Goal: Understand process/instructions

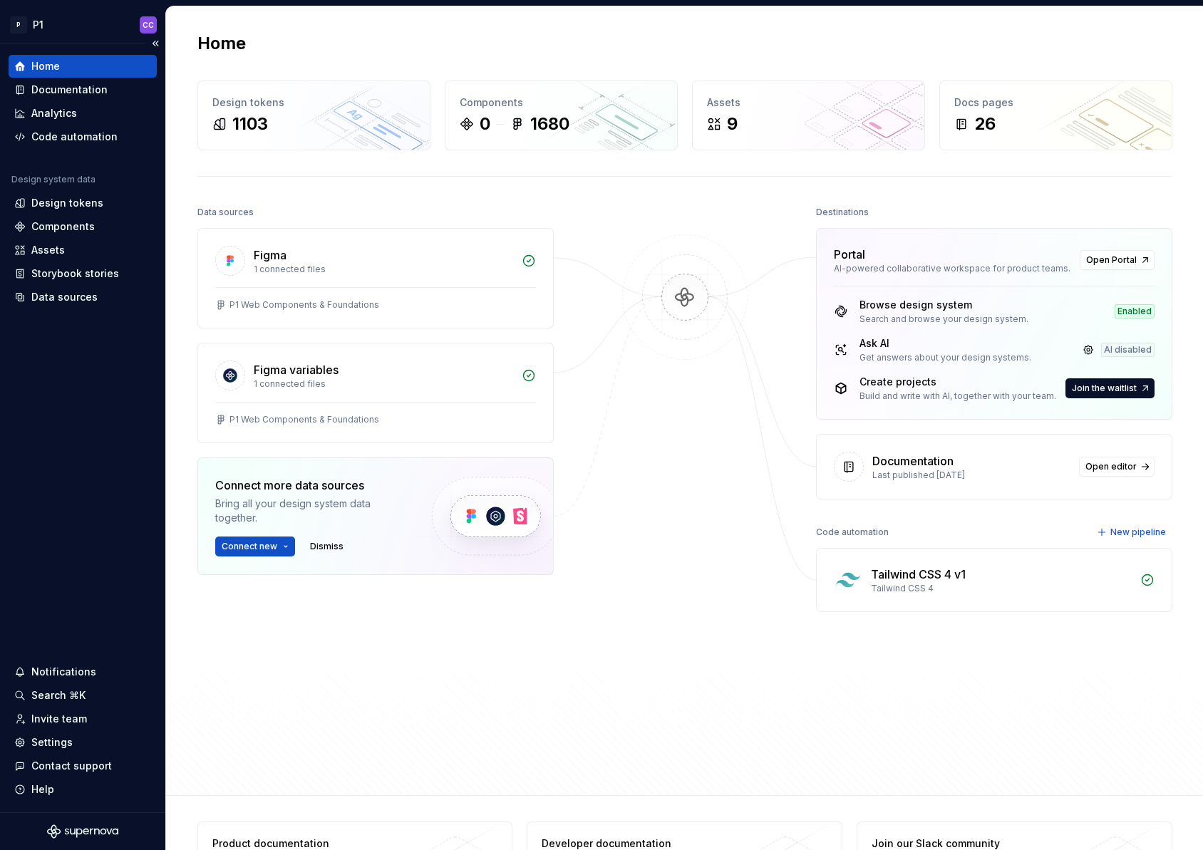
click at [92, 449] on div "Home Documentation Analytics Code automation Design system data Design tokens C…" at bounding box center [82, 427] width 165 height 769
click at [92, 207] on div "Design tokens" at bounding box center [67, 203] width 72 height 14
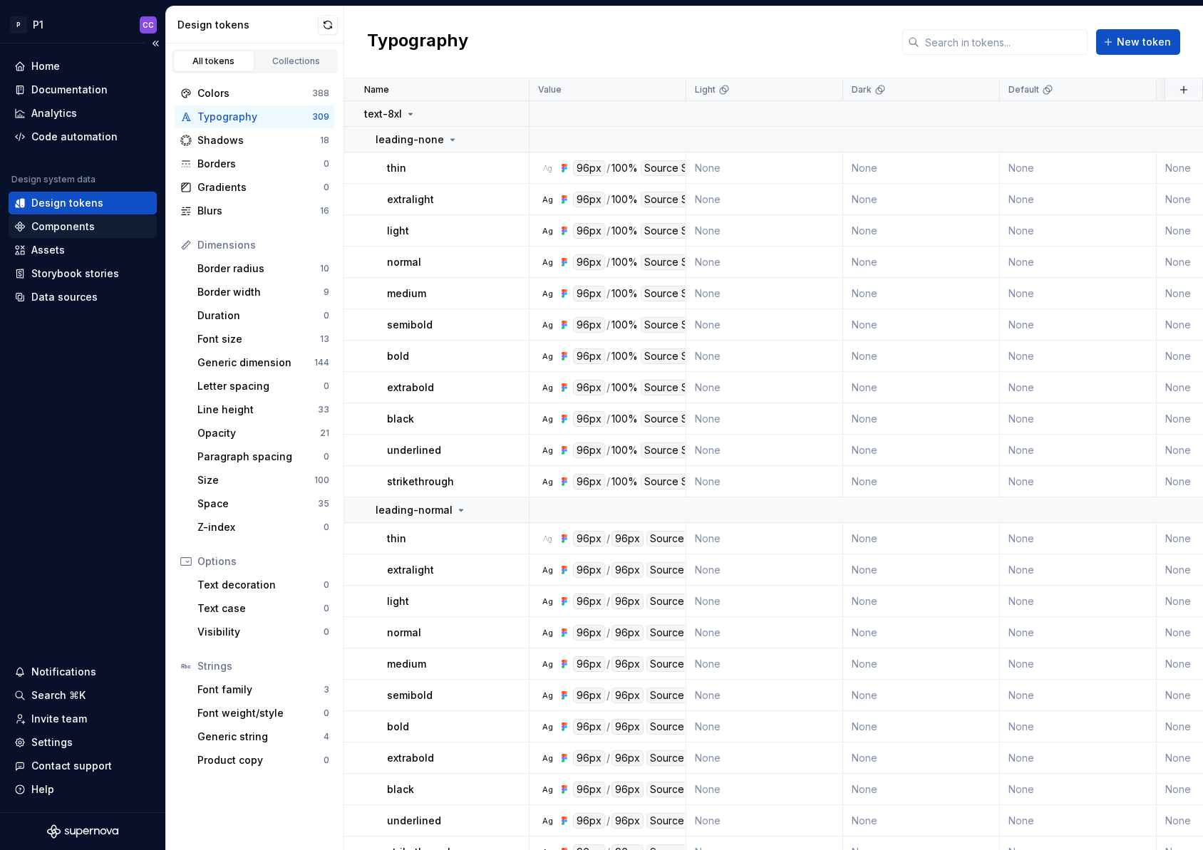
click at [74, 229] on div "Components" at bounding box center [62, 226] width 63 height 14
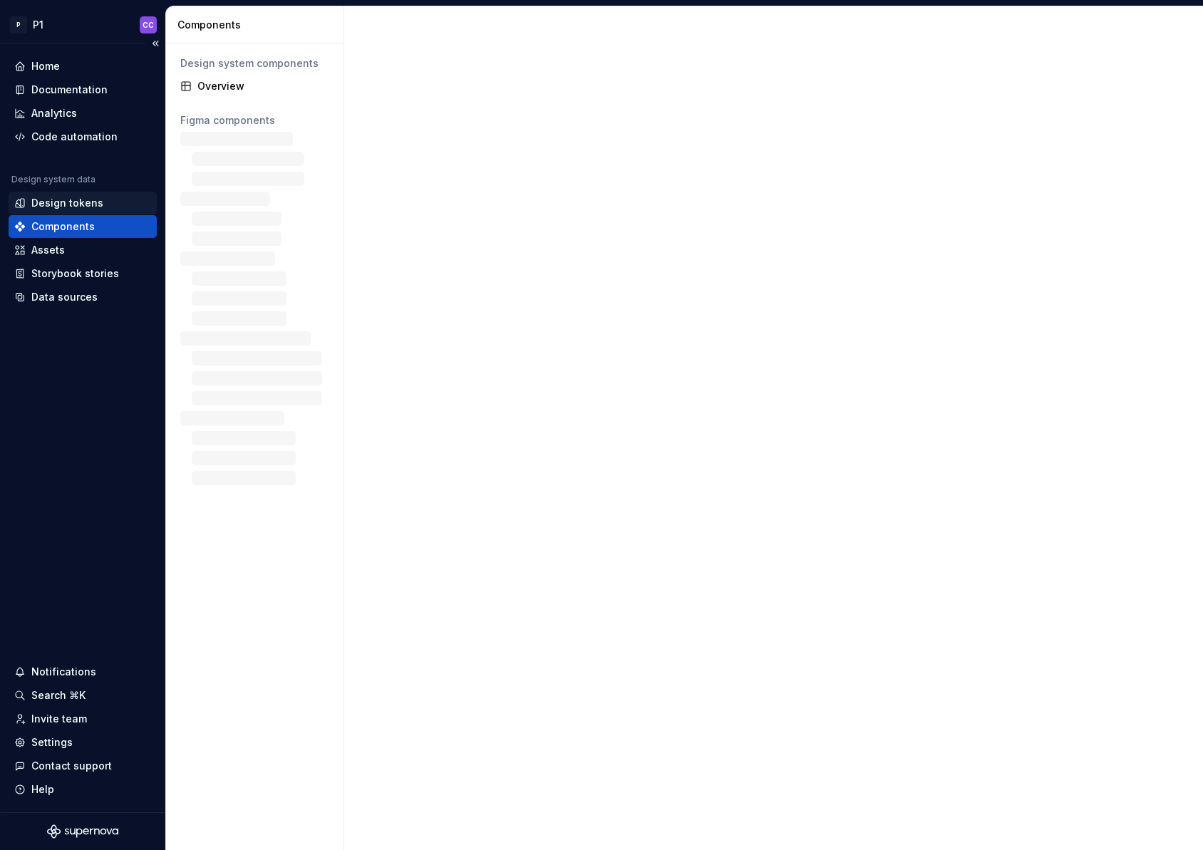
click at [80, 201] on div "Design tokens" at bounding box center [67, 203] width 72 height 14
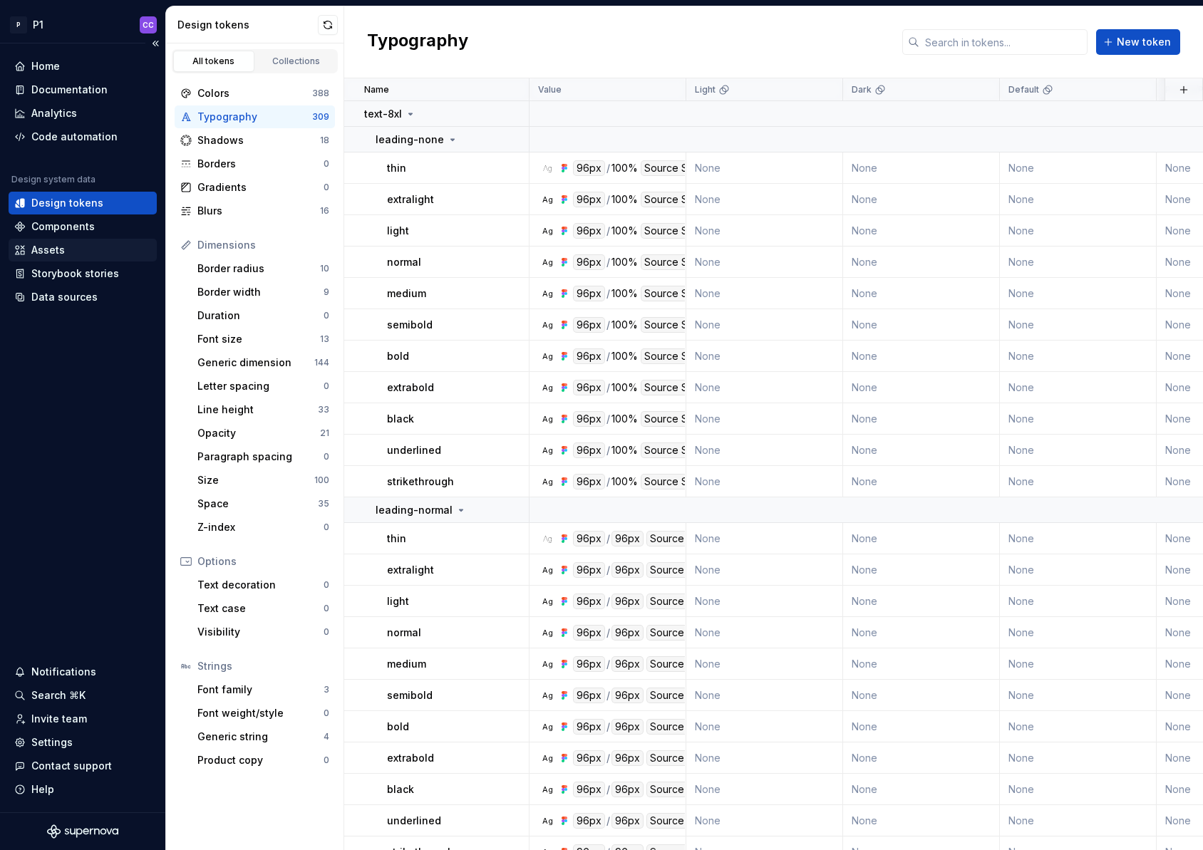
click at [86, 248] on div "Assets" at bounding box center [82, 250] width 137 height 14
click at [91, 279] on div "Storybook stories" at bounding box center [75, 274] width 88 height 14
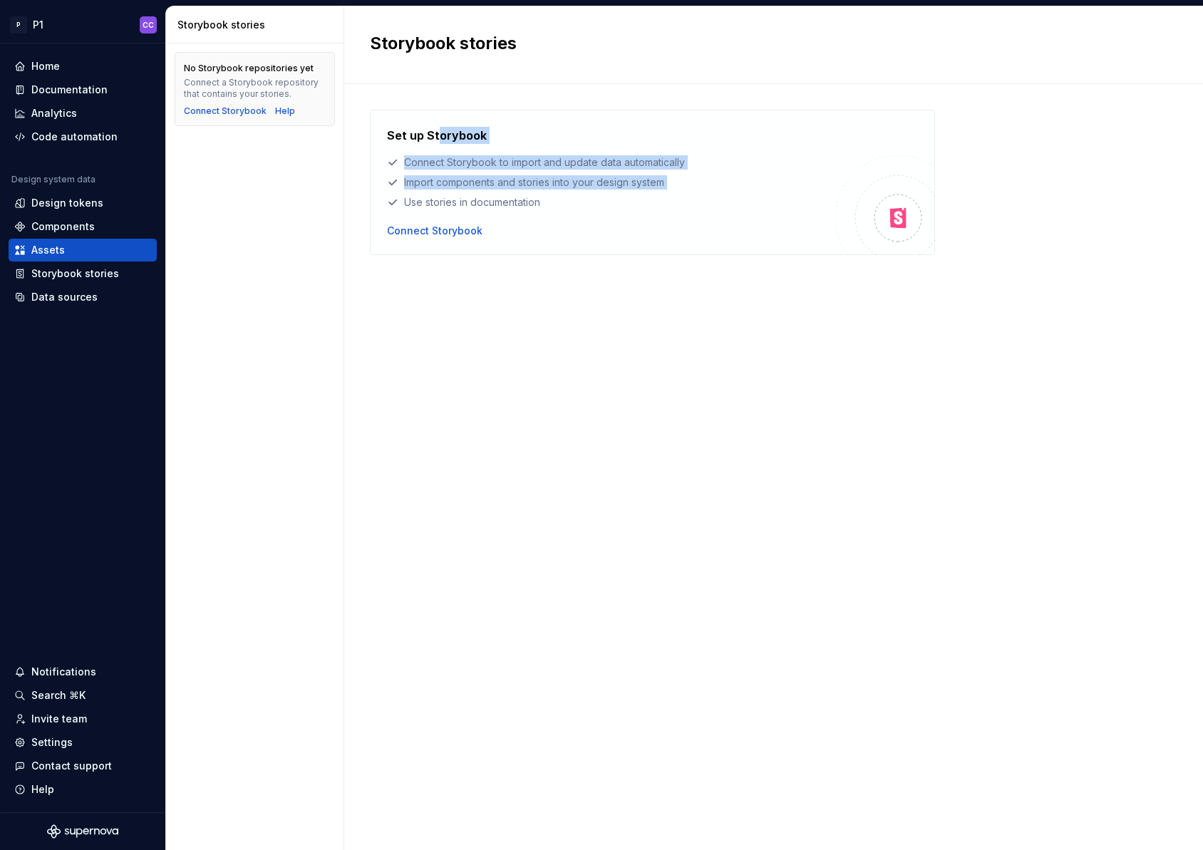
drag, startPoint x: 559, startPoint y: 204, endPoint x: 436, endPoint y: 141, distance: 137.7
click at [436, 141] on div "Set up Storybook Connect Storybook to import and update data automatically Impo…" at bounding box center [611, 168] width 448 height 83
click at [469, 196] on div "Use stories in documentation" at bounding box center [611, 202] width 448 height 14
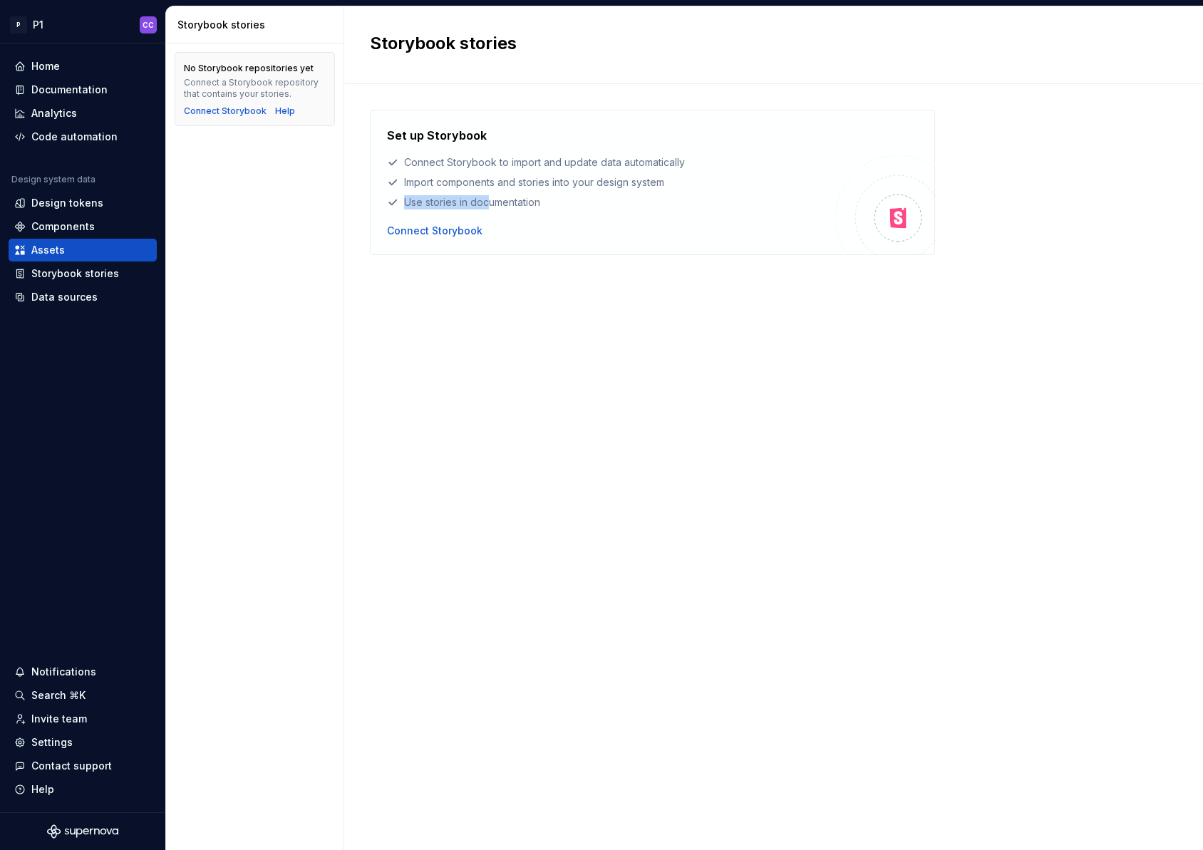
drag, startPoint x: 475, startPoint y: 203, endPoint x: 410, endPoint y: 195, distance: 64.7
click at [410, 195] on div "Set up Storybook Connect Storybook to import and update data automatically Impo…" at bounding box center [611, 168] width 448 height 83
click at [427, 222] on div "Set up Storybook Connect Storybook to import and update data automatically Impo…" at bounding box center [611, 182] width 448 height 111
click at [425, 230] on div "Connect Storybook" at bounding box center [434, 231] width 95 height 14
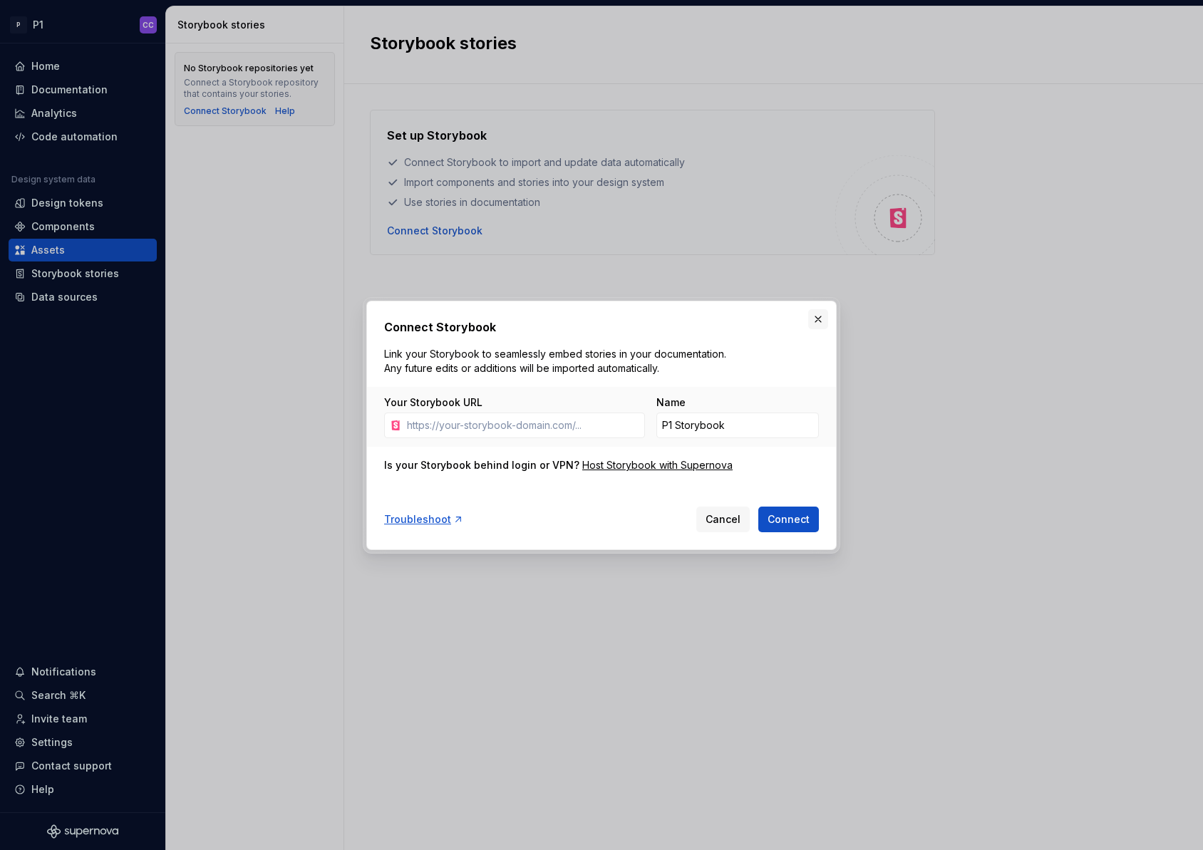
click at [819, 315] on button "button" at bounding box center [818, 319] width 20 height 20
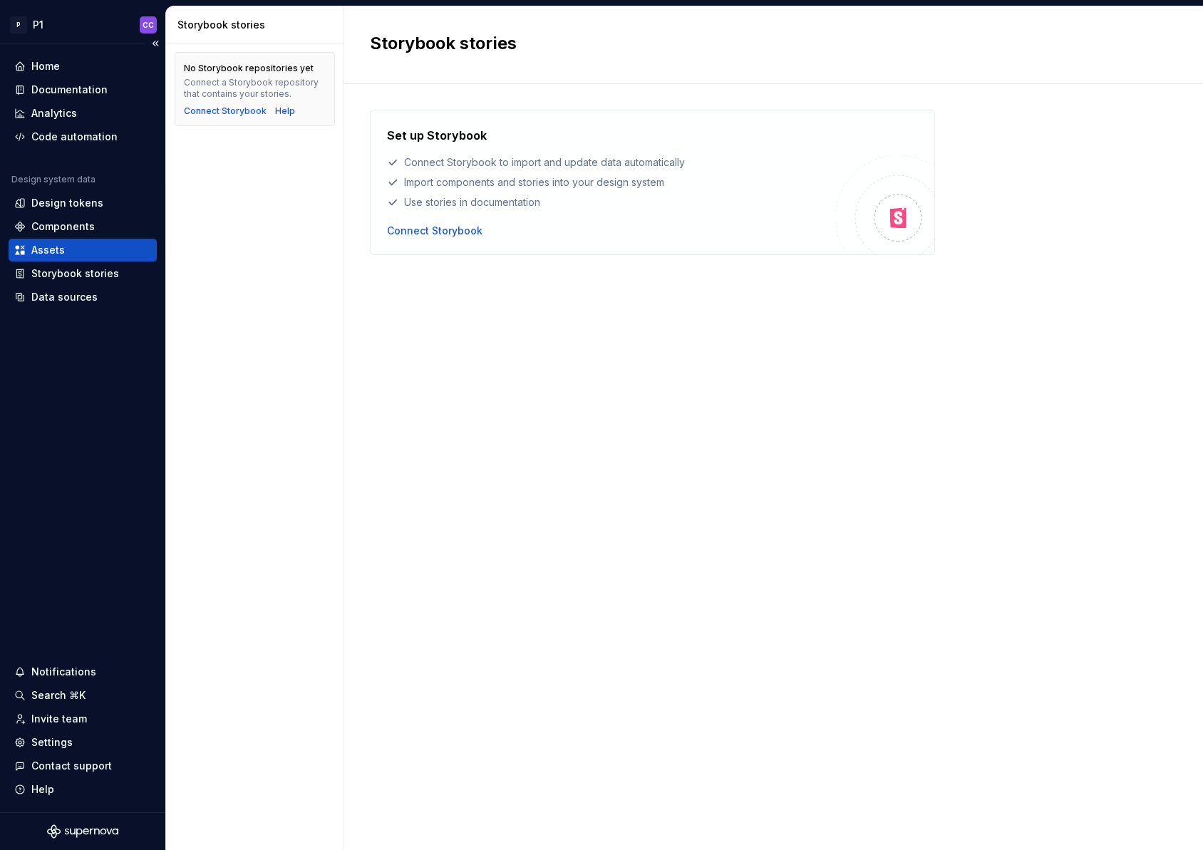
drag, startPoint x: 1143, startPoint y: 46, endPoint x: 38, endPoint y: 7, distance: 1105.2
click at [0, 0] on div "P P1 CC Home Documentation Analytics Code automation Design system data Design …" at bounding box center [601, 425] width 1203 height 850
